Goal: Task Accomplishment & Management: Manage account settings

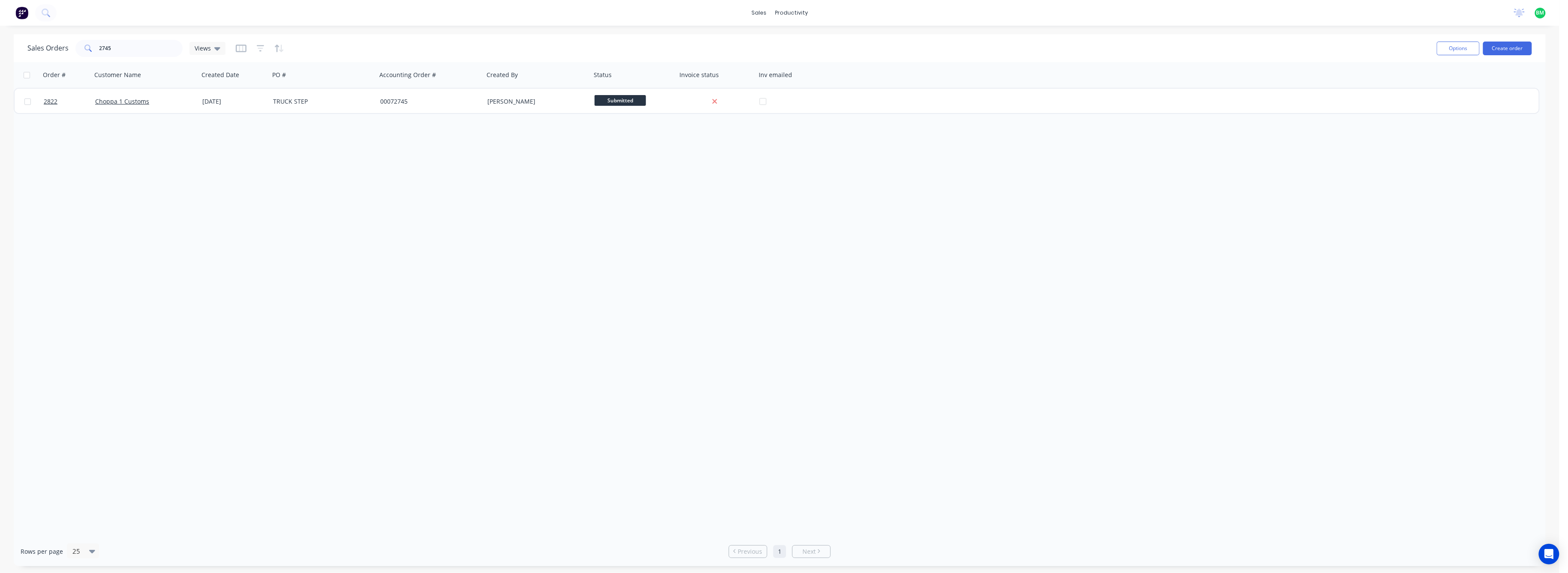
click at [1539, 11] on span "BM" at bounding box center [1540, 13] width 8 height 8
click at [1468, 104] on div "Sign out" at bounding box center [1468, 108] width 23 height 8
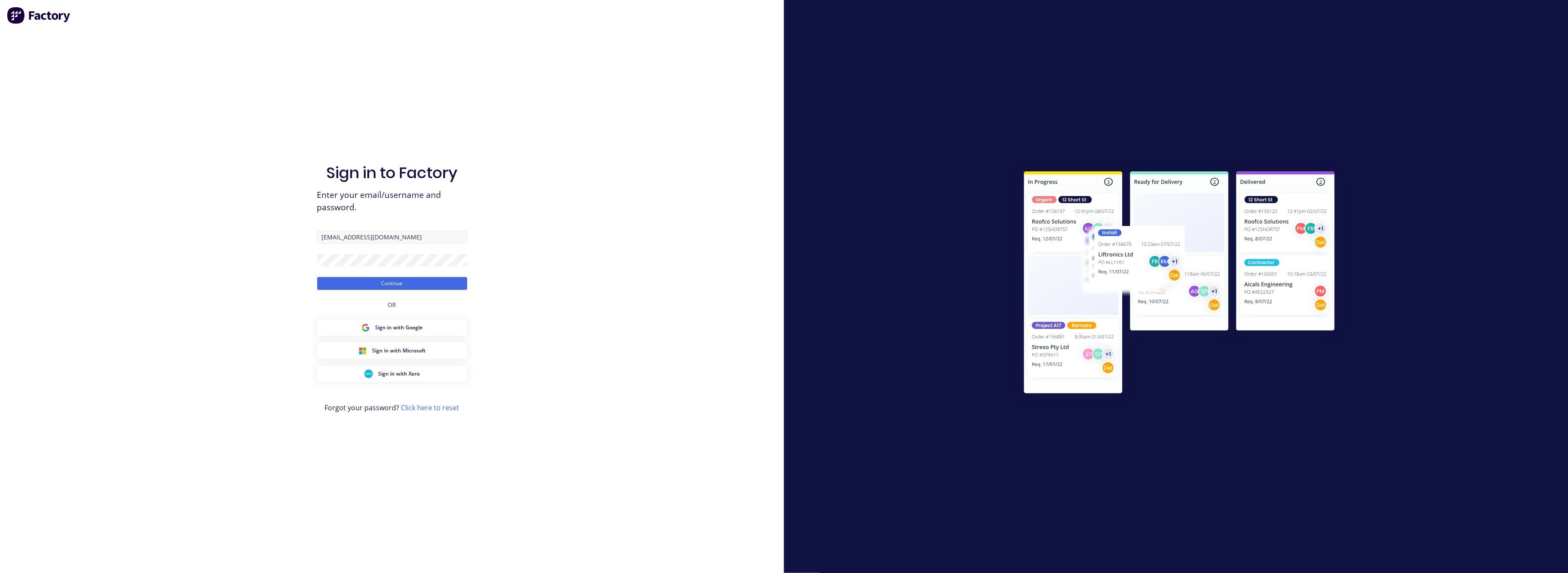
click at [403, 241] on input "[EMAIL_ADDRESS][DOMAIN_NAME]" at bounding box center [392, 237] width 150 height 13
type input "[EMAIL_ADDRESS][DOMAIN_NAME]"
click at [421, 288] on button "Continue" at bounding box center [392, 283] width 150 height 13
